Goal: Task Accomplishment & Management: Manage account settings

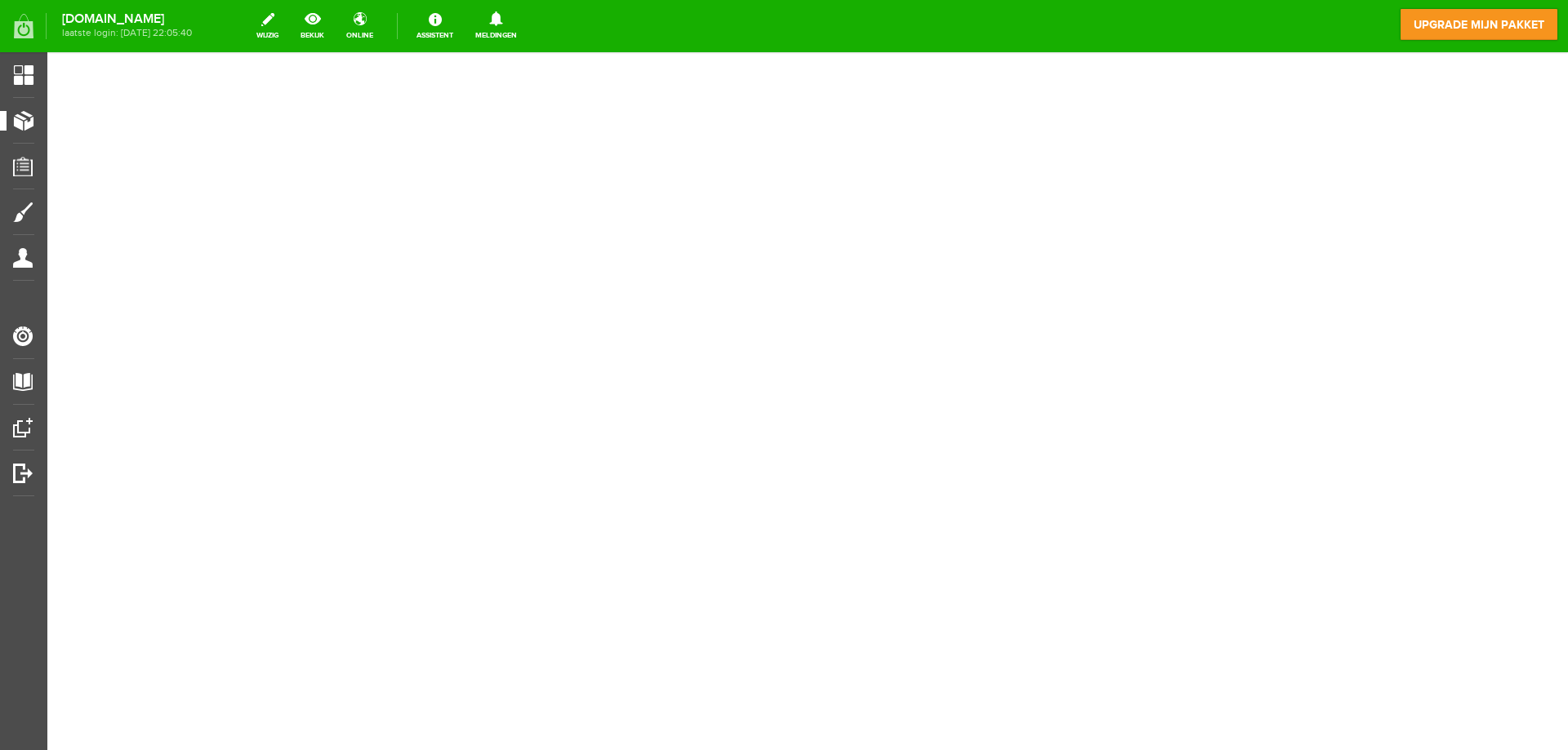
click at [30, 128] on link "Producten" at bounding box center [17, 121] width 34 height 20
click at [32, 128] on link "Producten" at bounding box center [17, 121] width 34 height 20
click at [23, 259] on span "Mijn gegevens" at bounding box center [36, 267] width 59 height 33
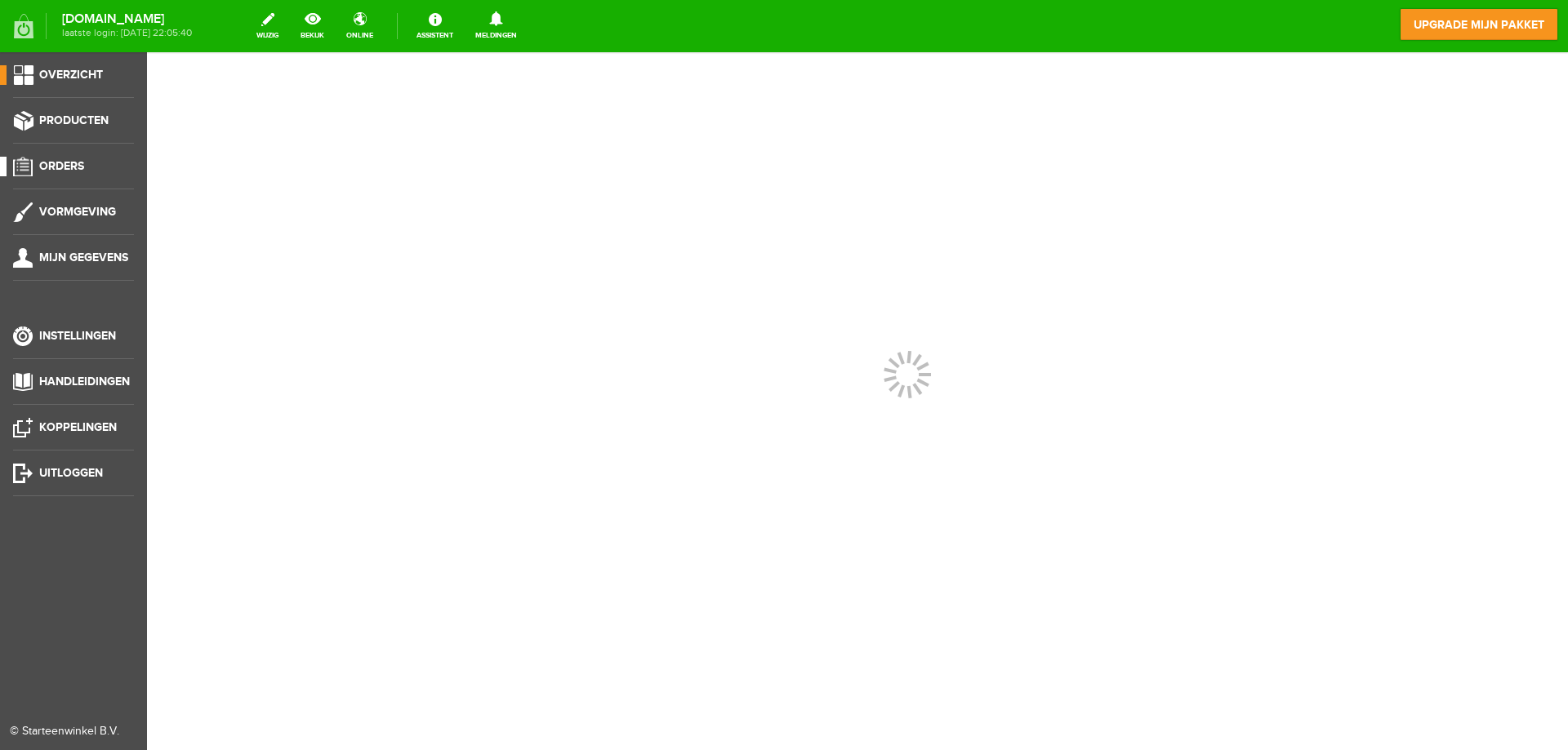
click at [71, 161] on span "Orders" at bounding box center [61, 166] width 45 height 14
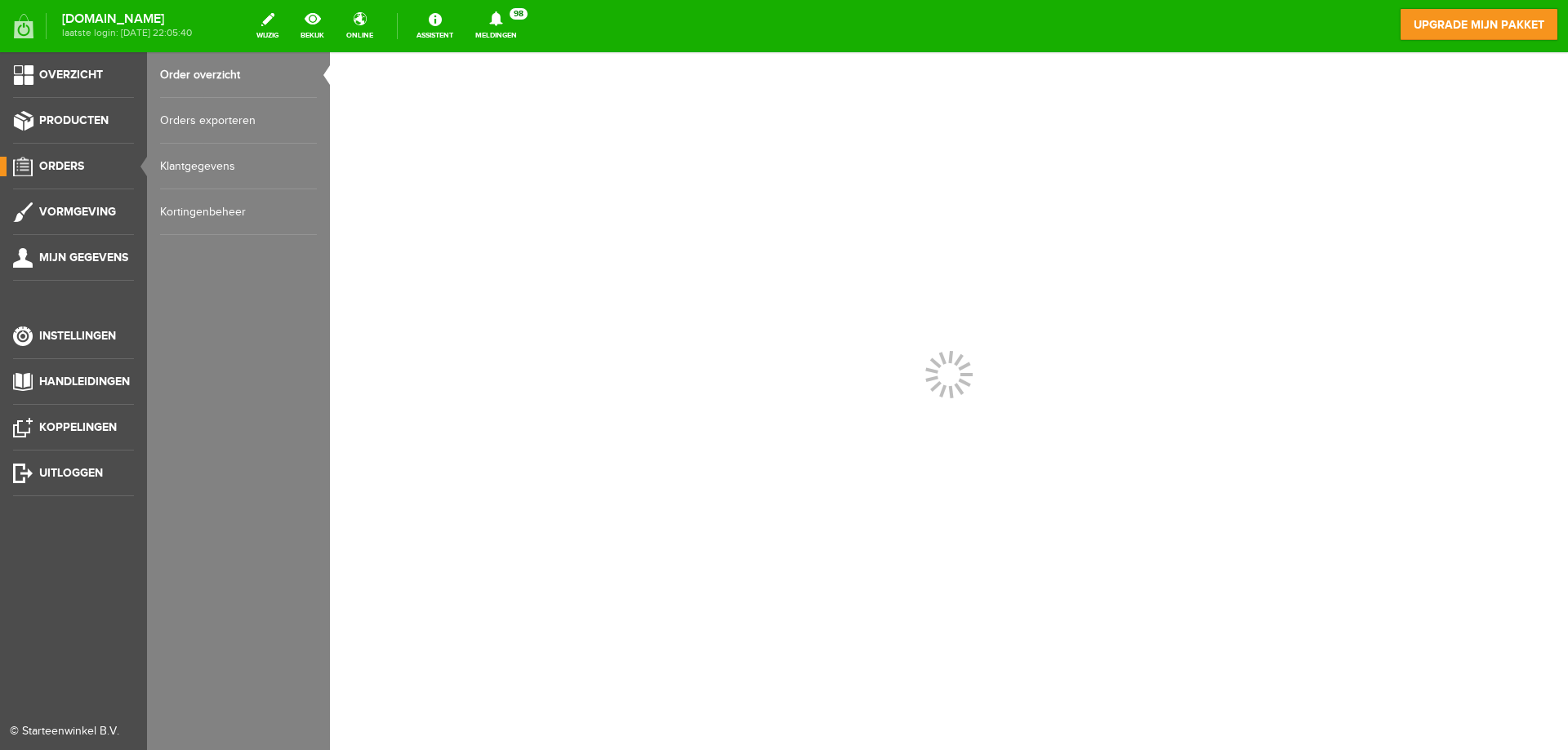
click at [200, 77] on link "Order overzicht" at bounding box center [238, 75] width 157 height 46
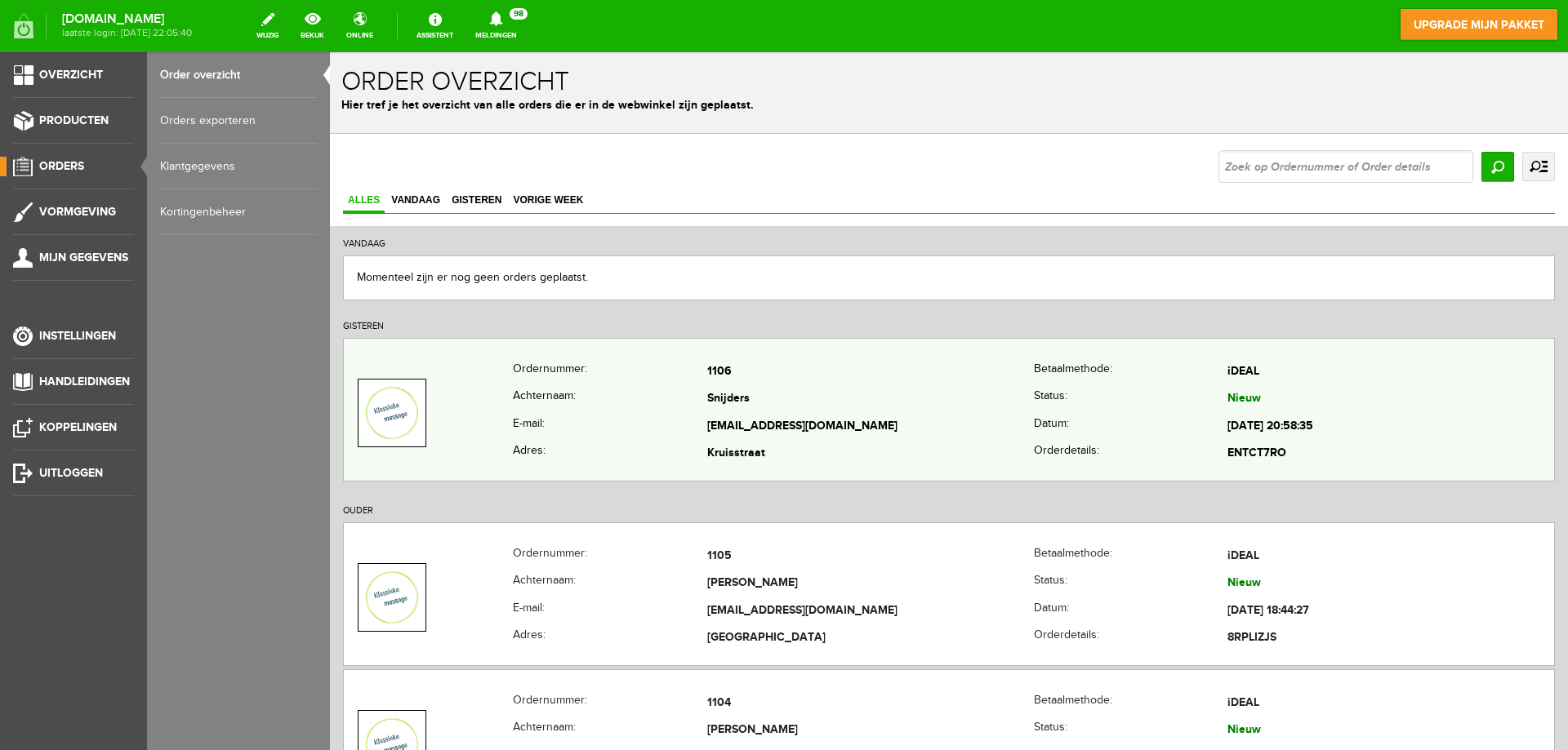
click at [389, 402] on img at bounding box center [391, 413] width 66 height 66
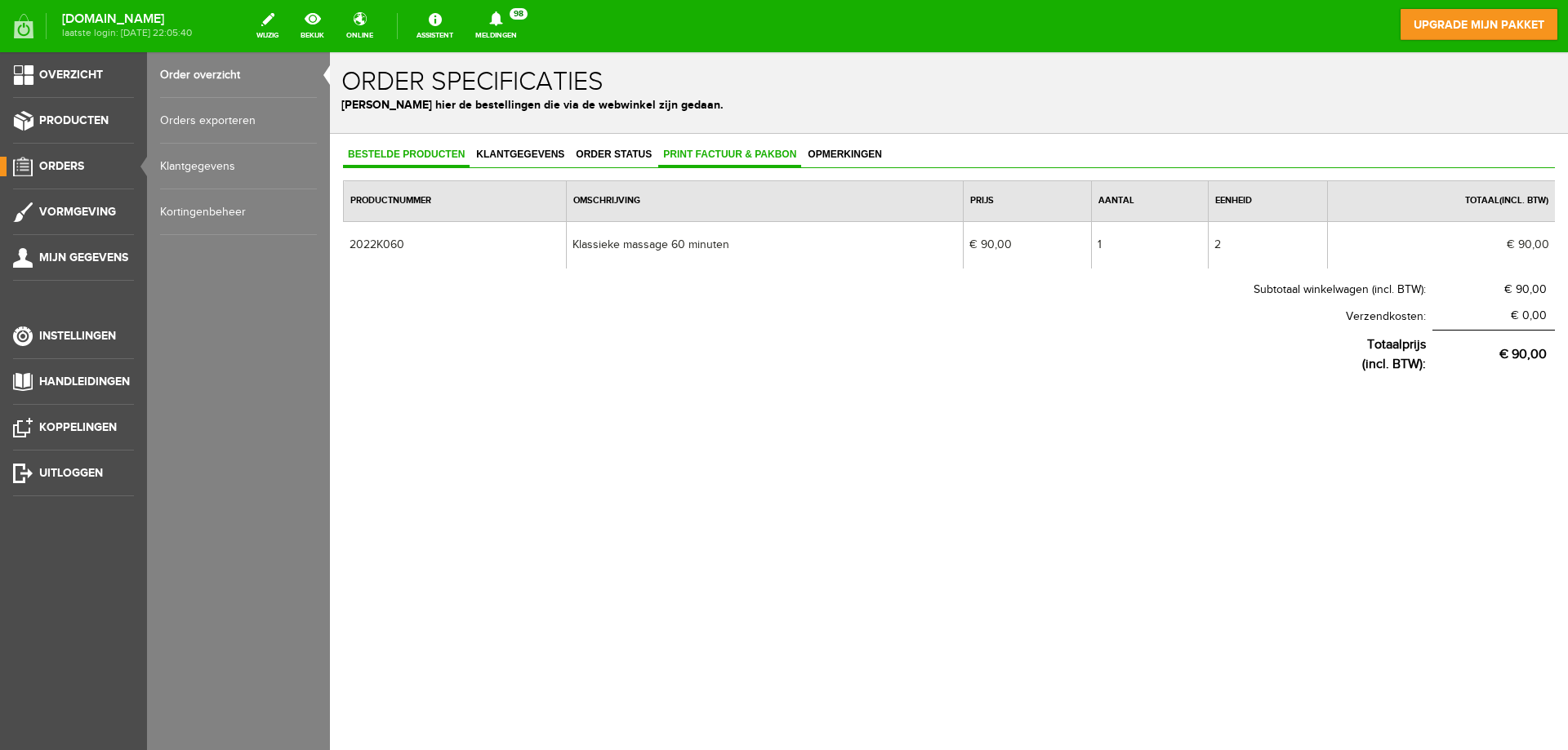
click at [695, 154] on span "Print factuur & pakbon" at bounding box center [730, 154] width 143 height 12
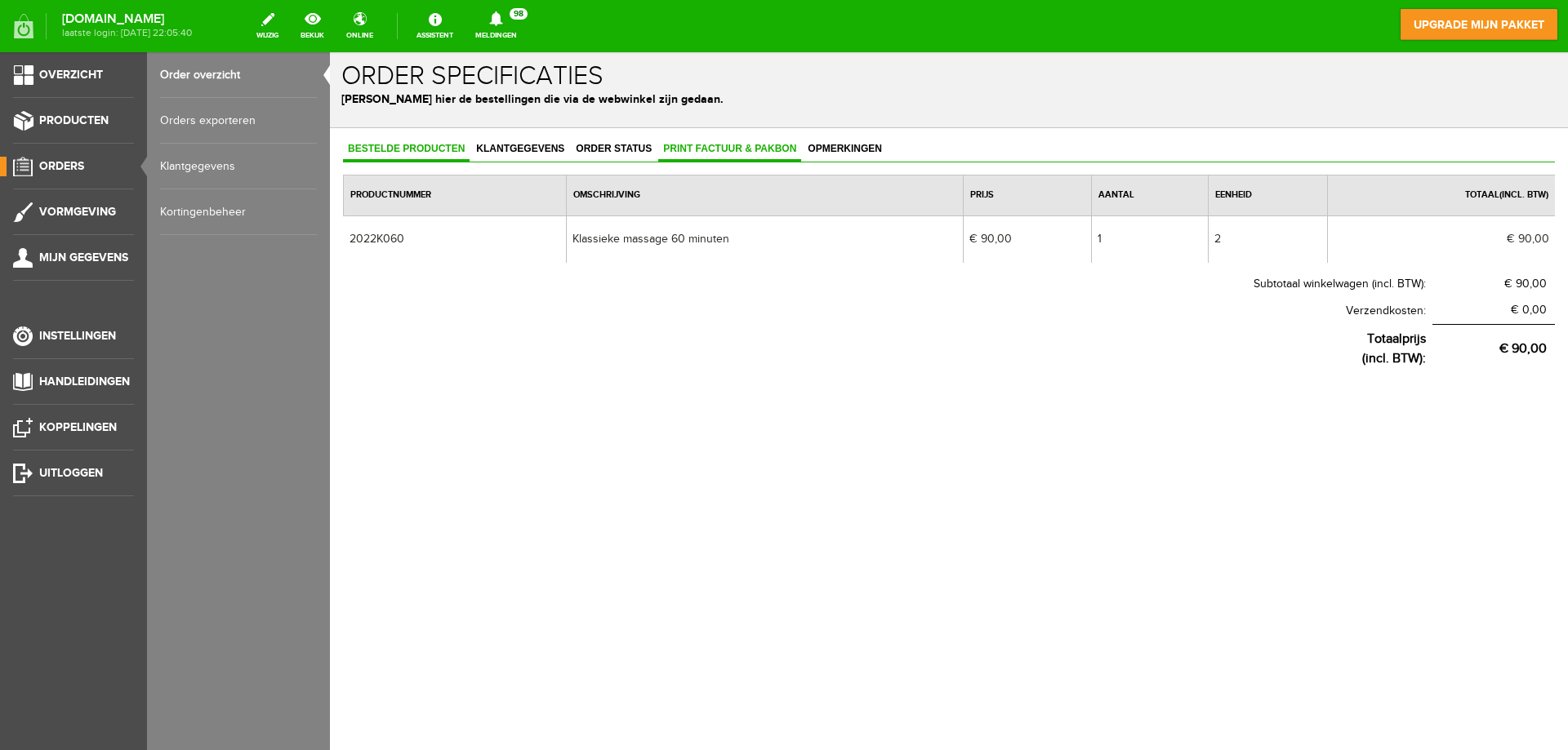
click at [731, 153] on span "Print factuur & pakbon" at bounding box center [730, 149] width 143 height 12
click at [719, 146] on span "Print factuur & pakbon" at bounding box center [730, 149] width 143 height 12
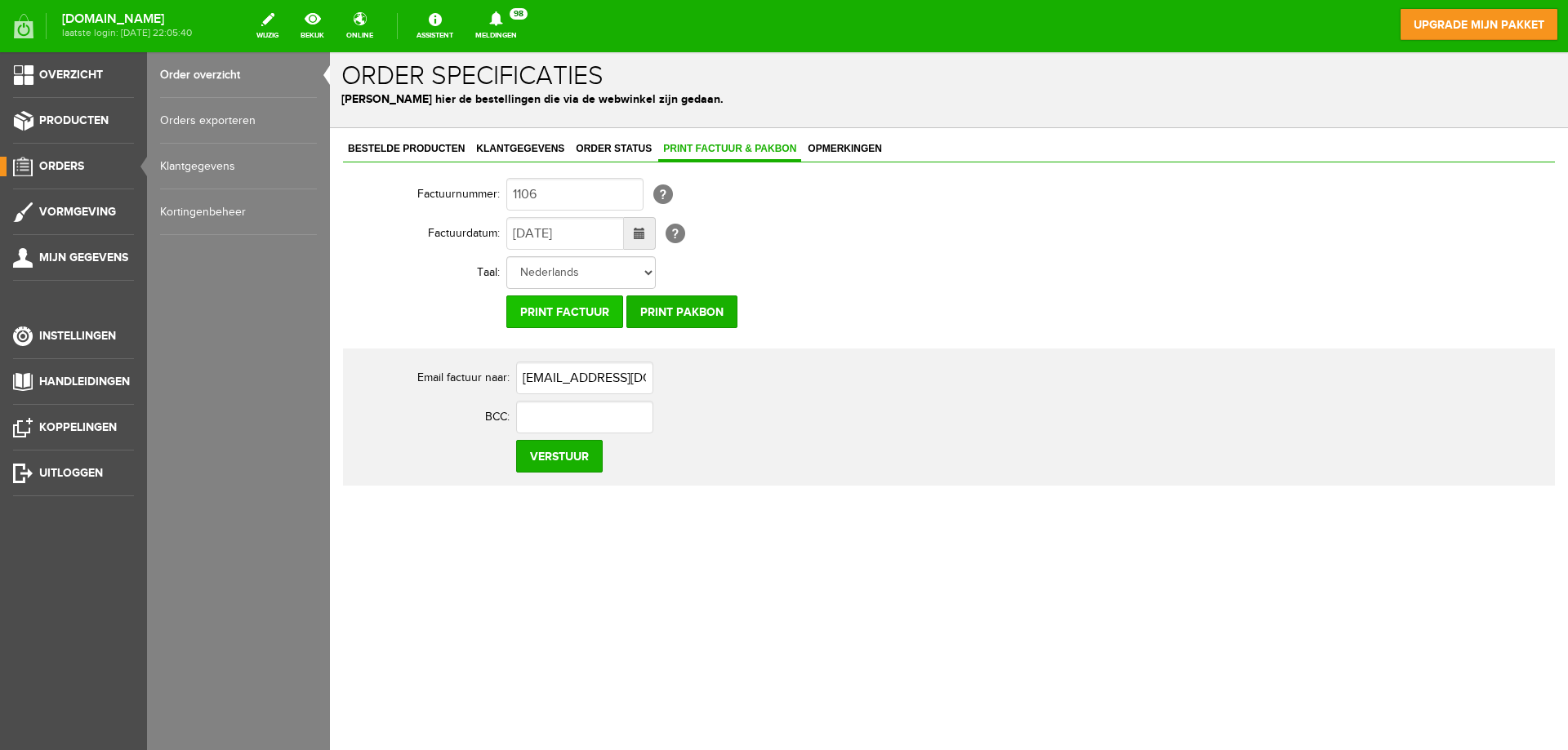
click at [592, 315] on input "Print factuur" at bounding box center [564, 311] width 117 height 32
